Goal: Transaction & Acquisition: Purchase product/service

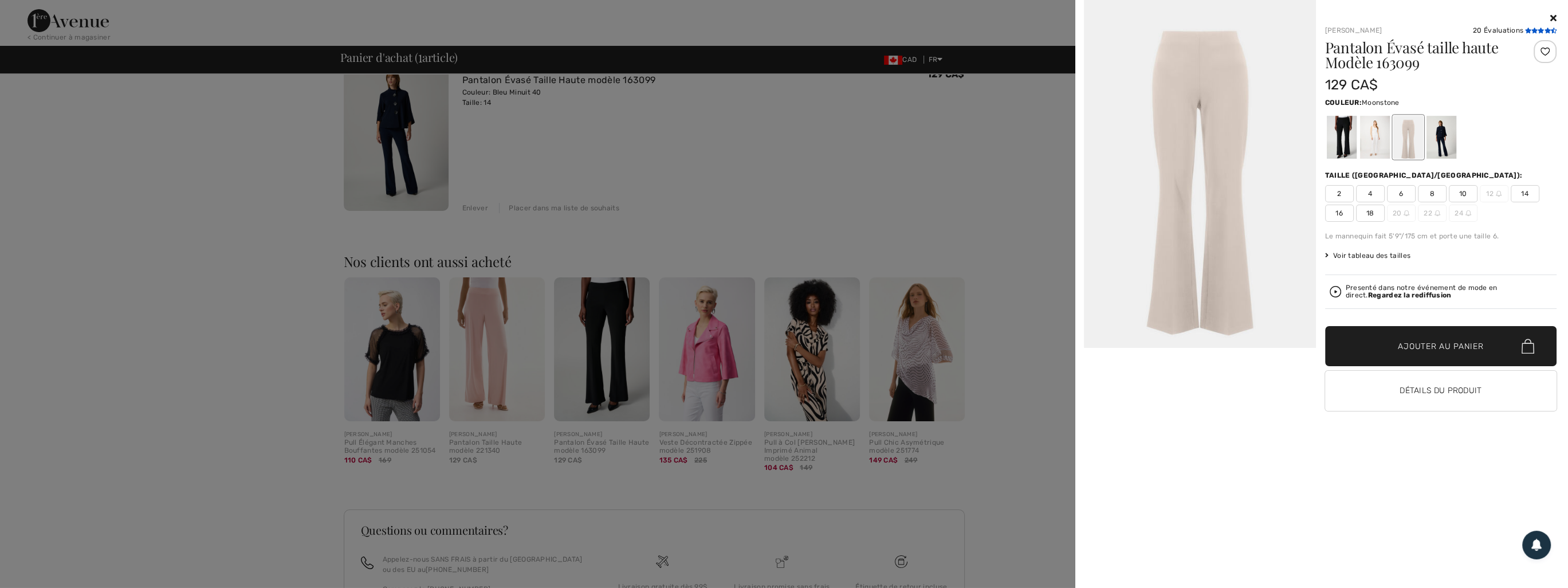
click at [1533, 28] on icon at bounding box center [1534, 31] width 7 height 6
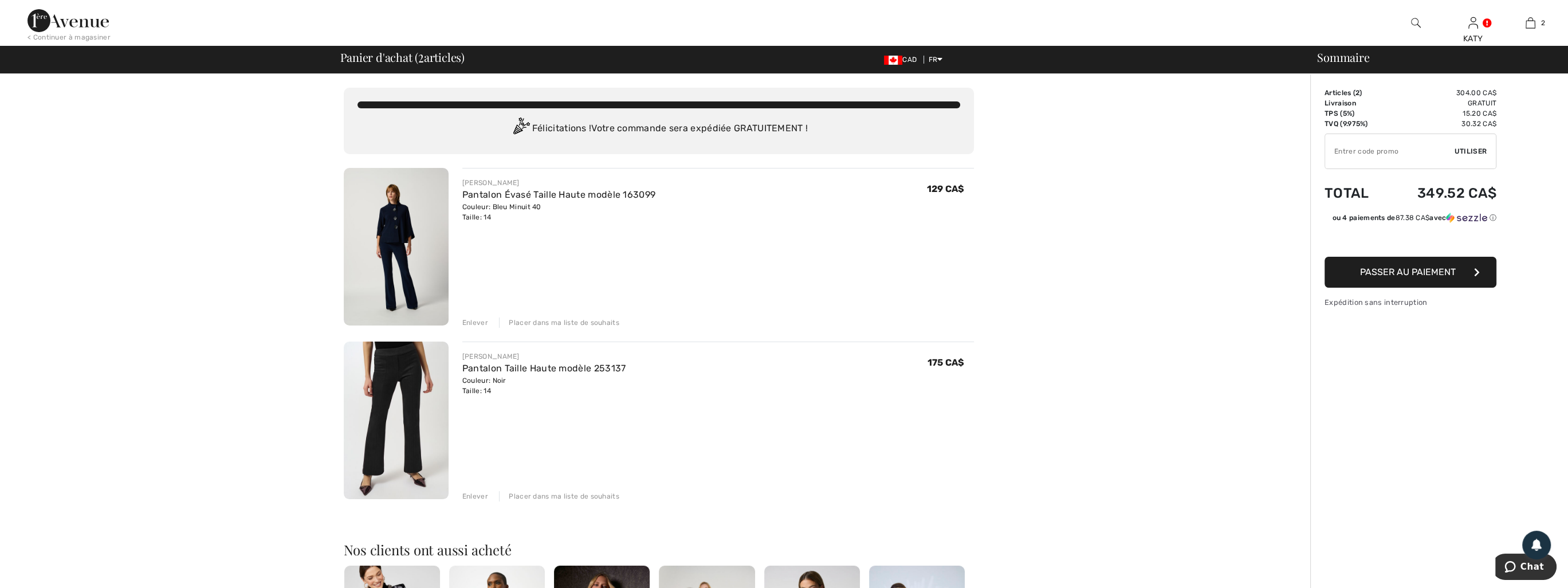
click at [474, 494] on div "Enlever" at bounding box center [475, 496] width 26 height 11
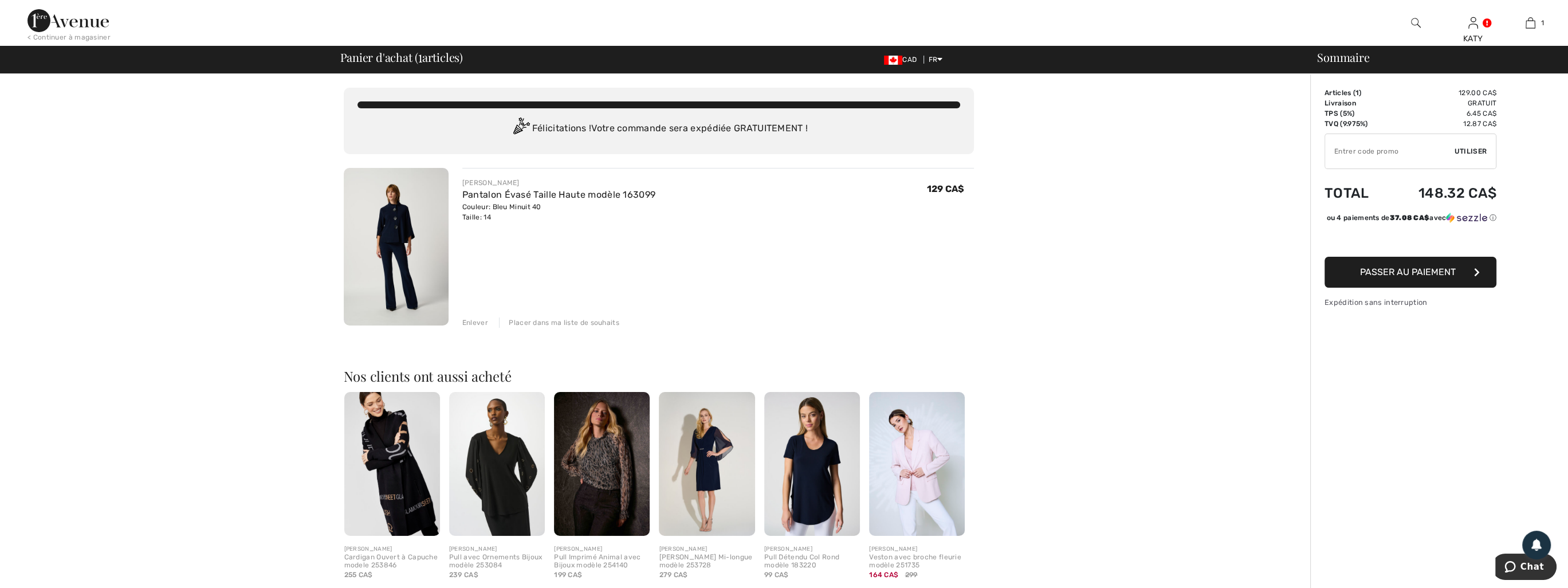
scroll to position [57, 0]
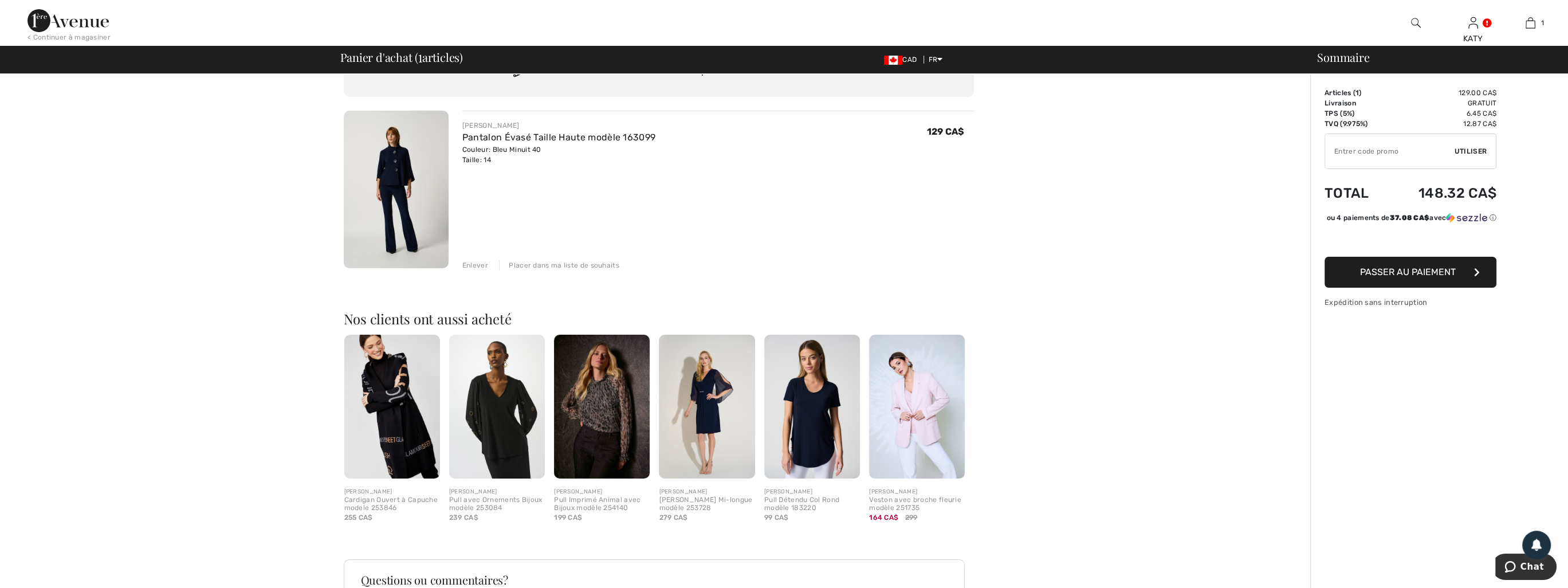
click at [1375, 278] on span "Passer au paiement" at bounding box center [1408, 271] width 95 height 11
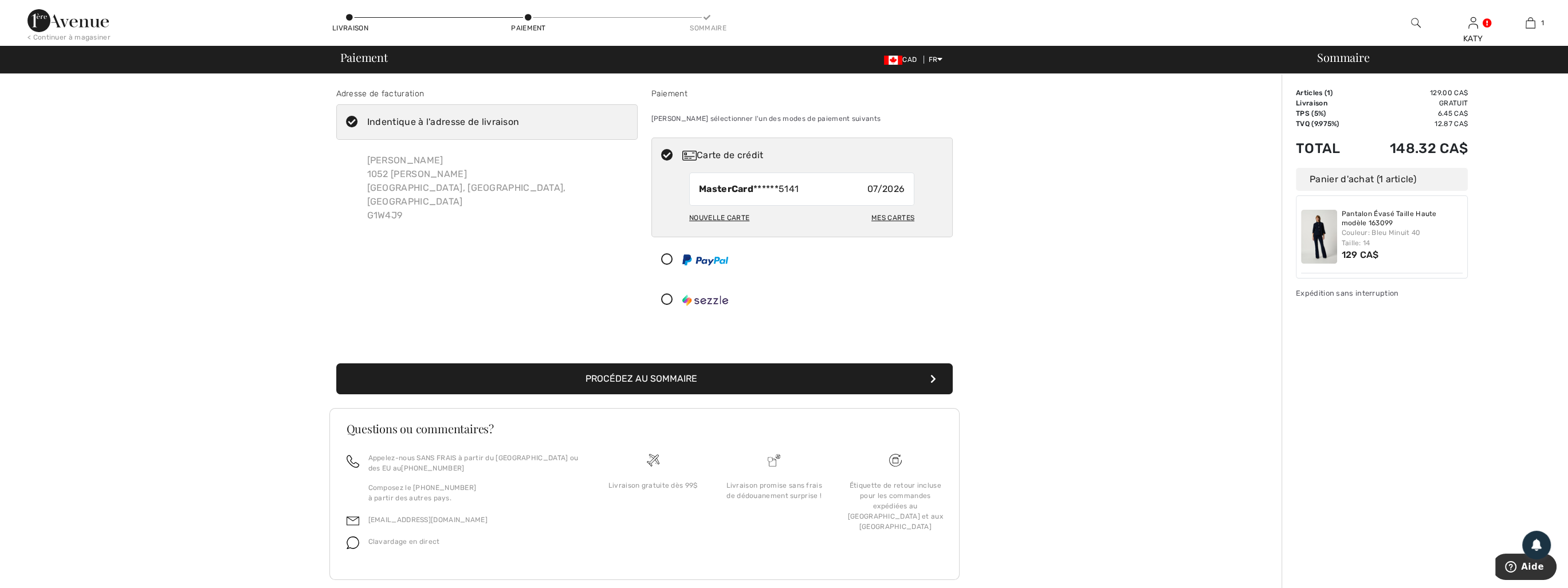
click at [738, 217] on div "Nouvelle carte" at bounding box center [719, 218] width 60 height 19
radio input "true"
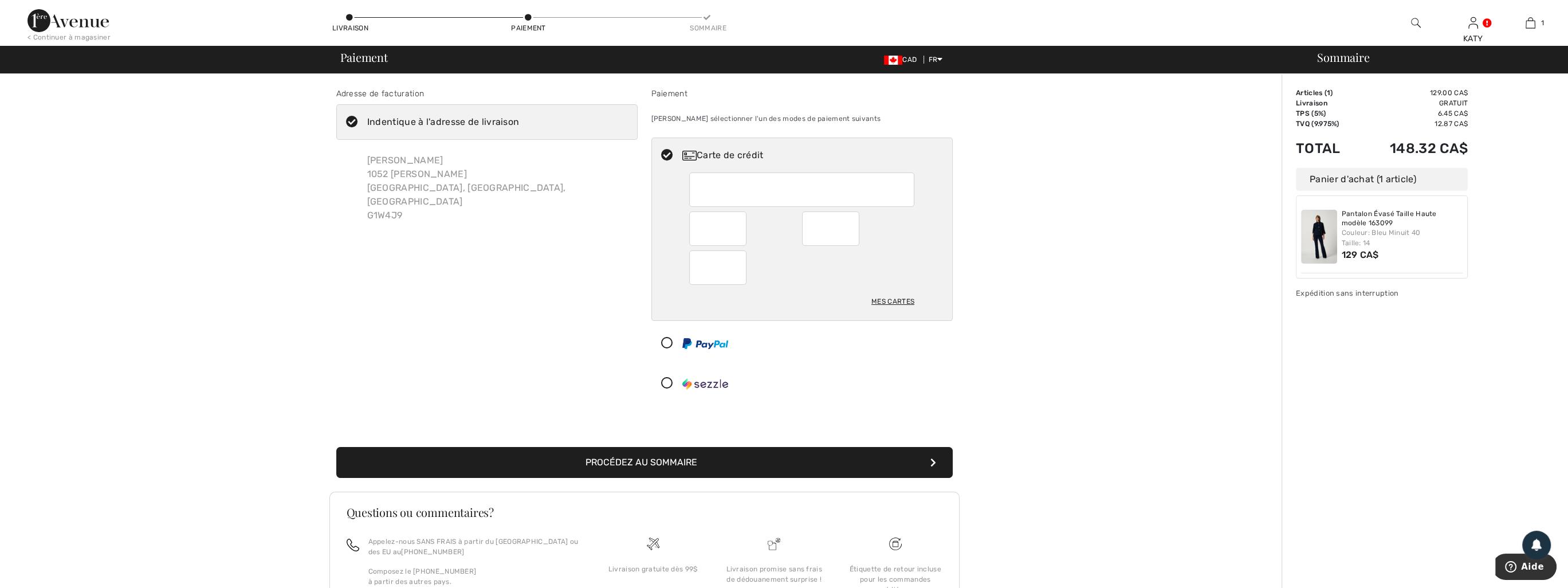
click at [653, 464] on button "Procédez au sommaire" at bounding box center [645, 463] width 617 height 31
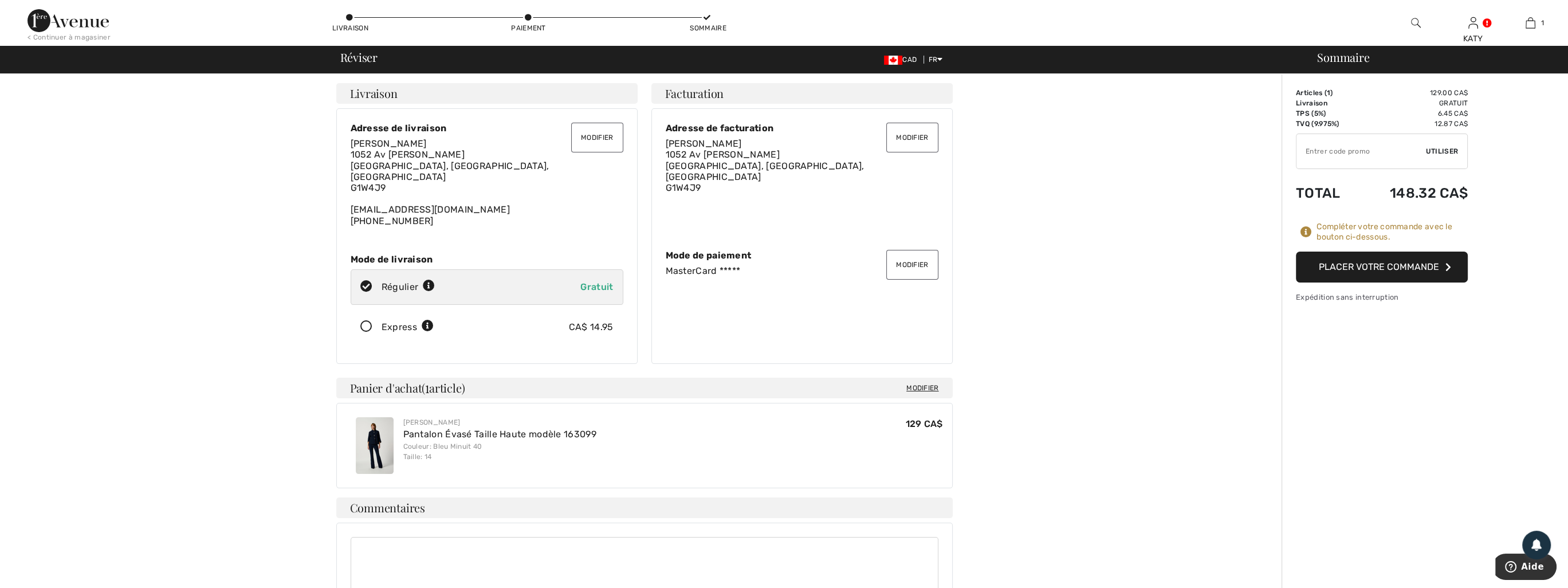
click at [1366, 261] on button "Placer votre commande" at bounding box center [1382, 267] width 172 height 31
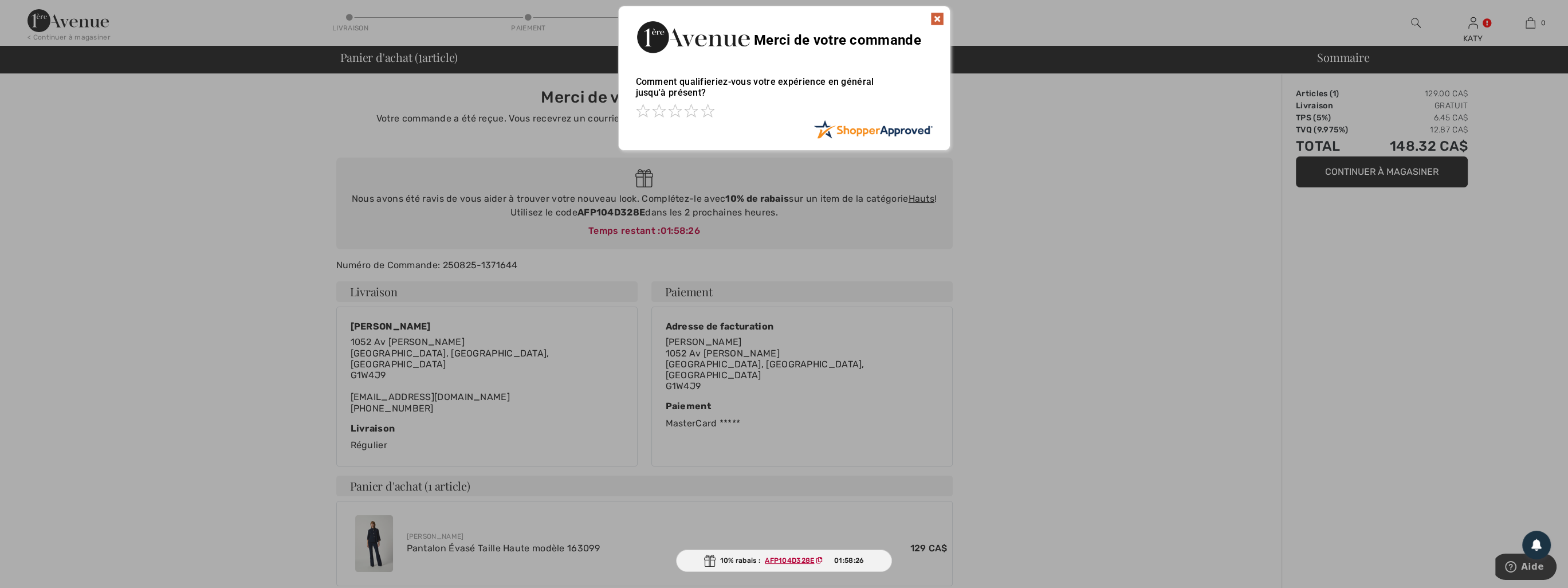
click at [934, 19] on img at bounding box center [938, 18] width 13 height 13
